Goal: Task Accomplishment & Management: Use online tool/utility

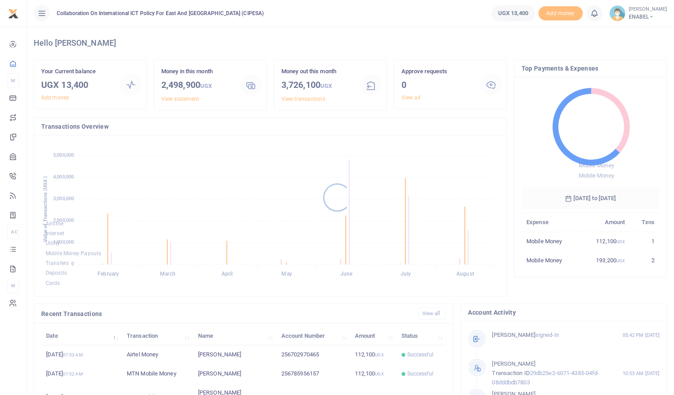
scroll to position [117, 131]
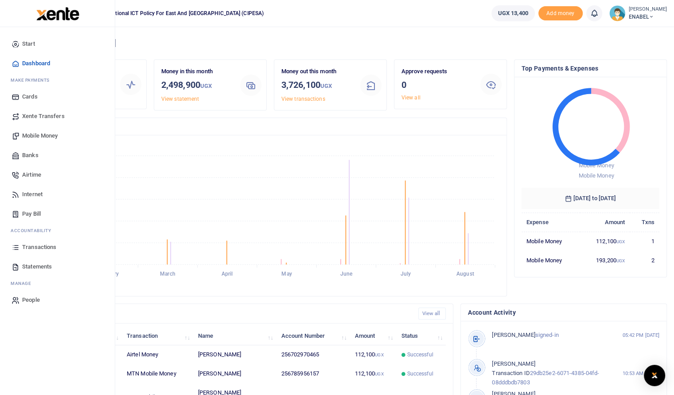
click at [41, 137] on span "Mobile Money" at bounding box center [39, 135] width 35 height 9
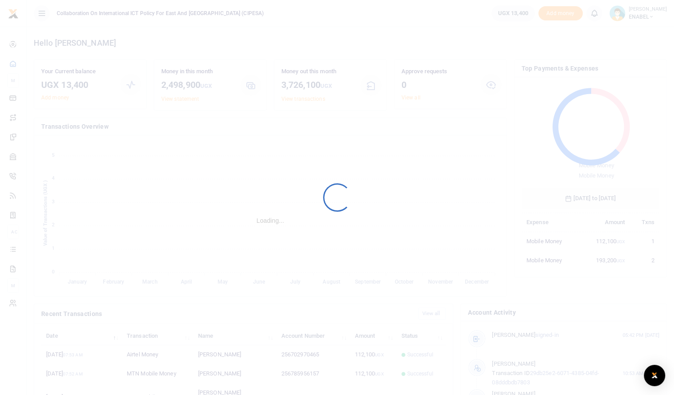
scroll to position [7, 7]
